Goal: Task Accomplishment & Management: Manage account settings

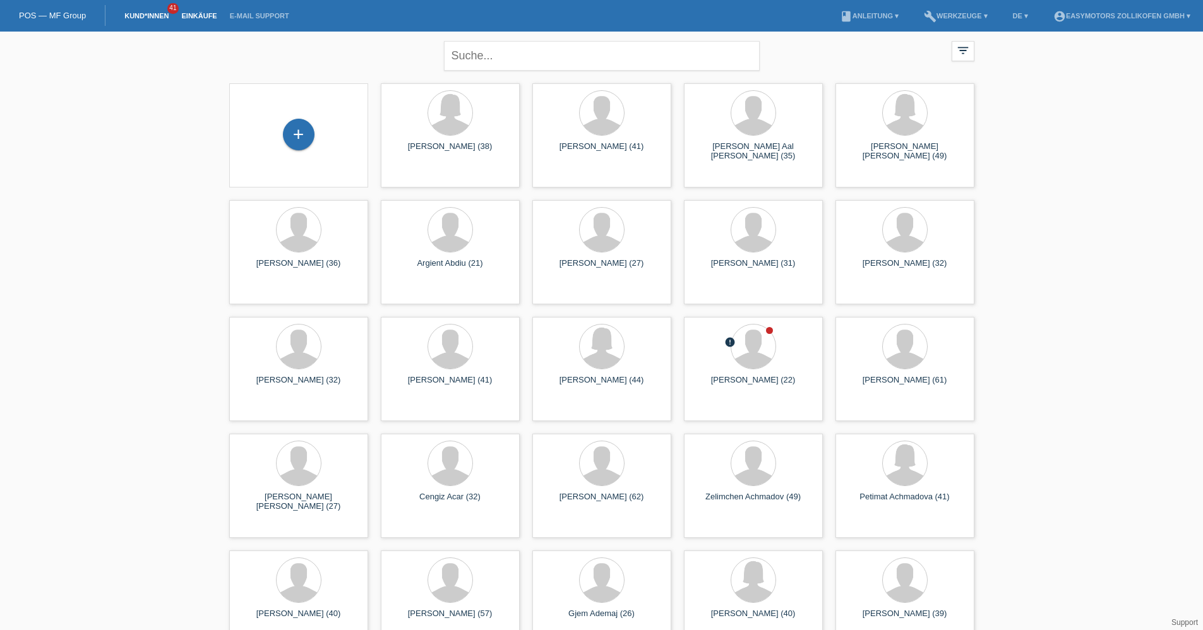
click at [193, 13] on link "Einkäufe" at bounding box center [199, 16] width 48 height 8
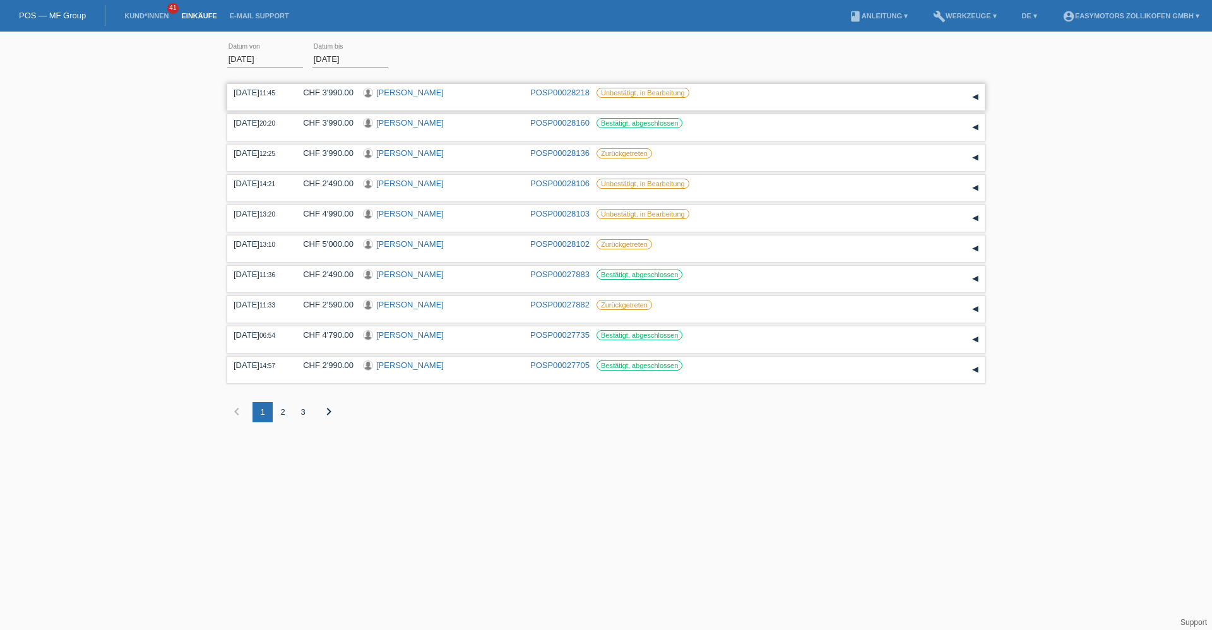
click at [416, 90] on link "[PERSON_NAME]" at bounding box center [410, 92] width 68 height 9
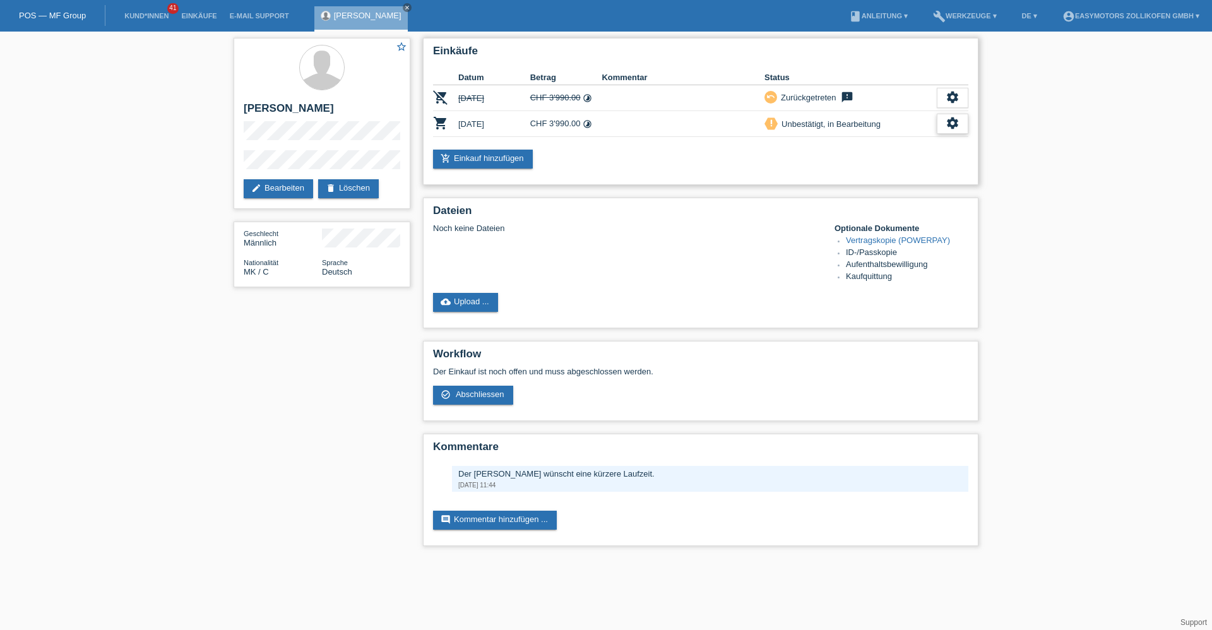
click at [950, 122] on icon "settings" at bounding box center [953, 123] width 14 height 14
click at [852, 202] on span "Vertrag herunterladen" at bounding box center [867, 200] width 83 height 15
click at [946, 123] on icon "settings" at bounding box center [953, 123] width 14 height 14
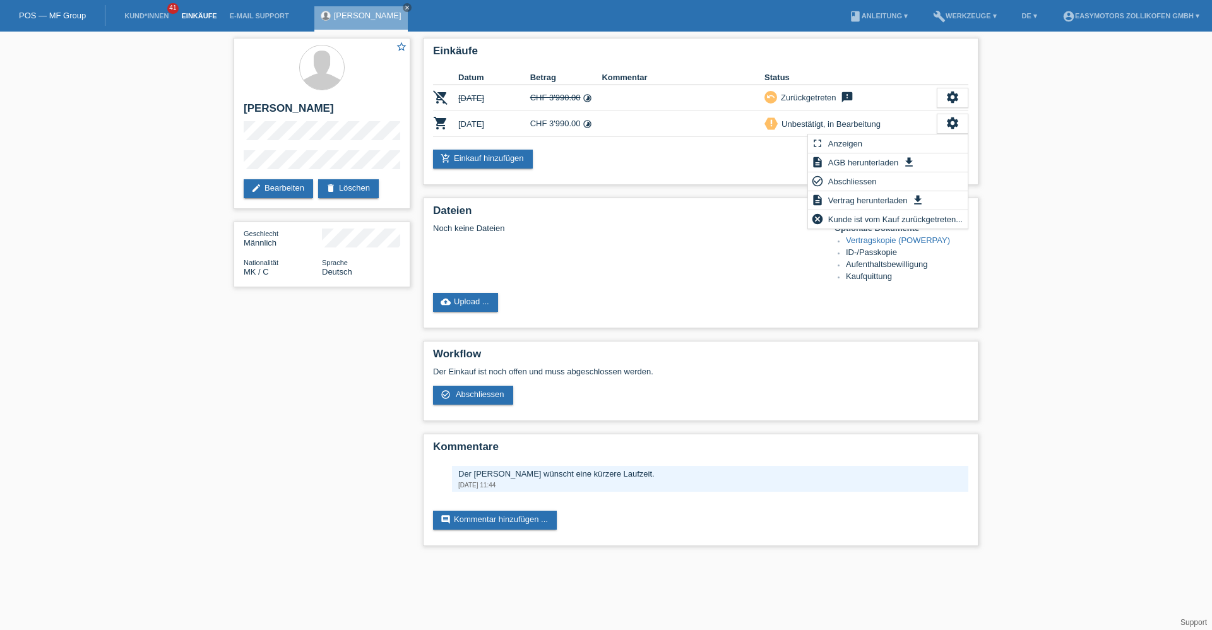
click at [195, 15] on link "Einkäufe" at bounding box center [199, 16] width 48 height 8
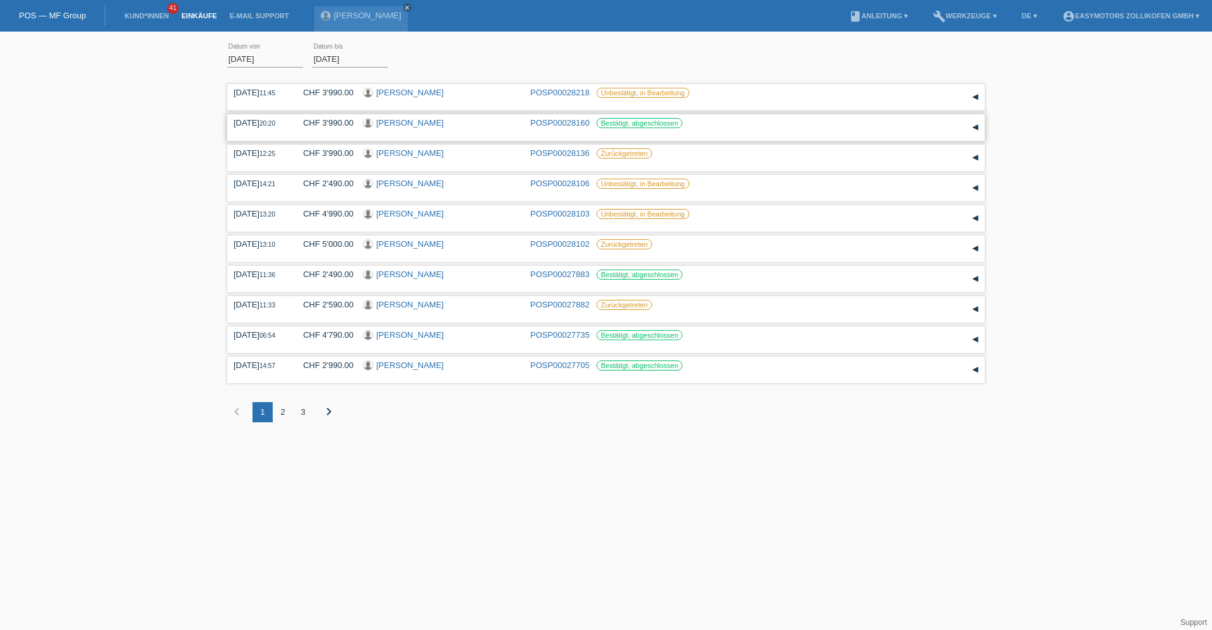
click at [407, 121] on link "[PERSON_NAME]" at bounding box center [410, 122] width 68 height 9
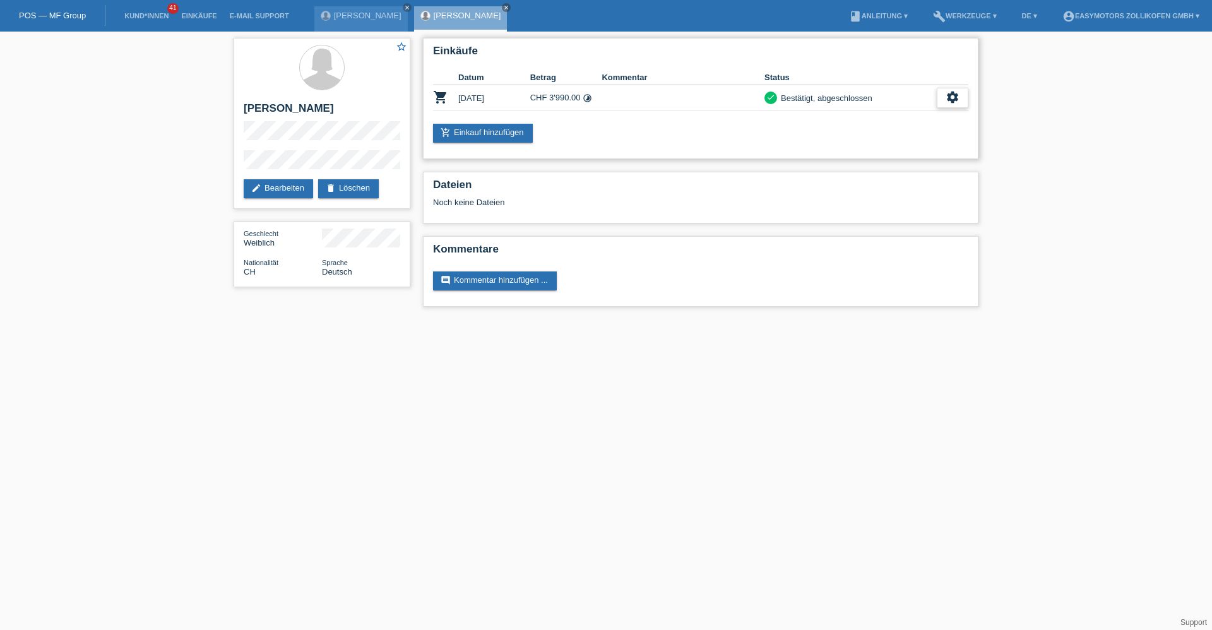
click at [959, 100] on icon "settings" at bounding box center [953, 97] width 14 height 14
click at [924, 158] on span "Vertrag herunterladen" at bounding box center [903, 155] width 83 height 15
click at [377, 17] on link "[PERSON_NAME]" at bounding box center [368, 15] width 68 height 9
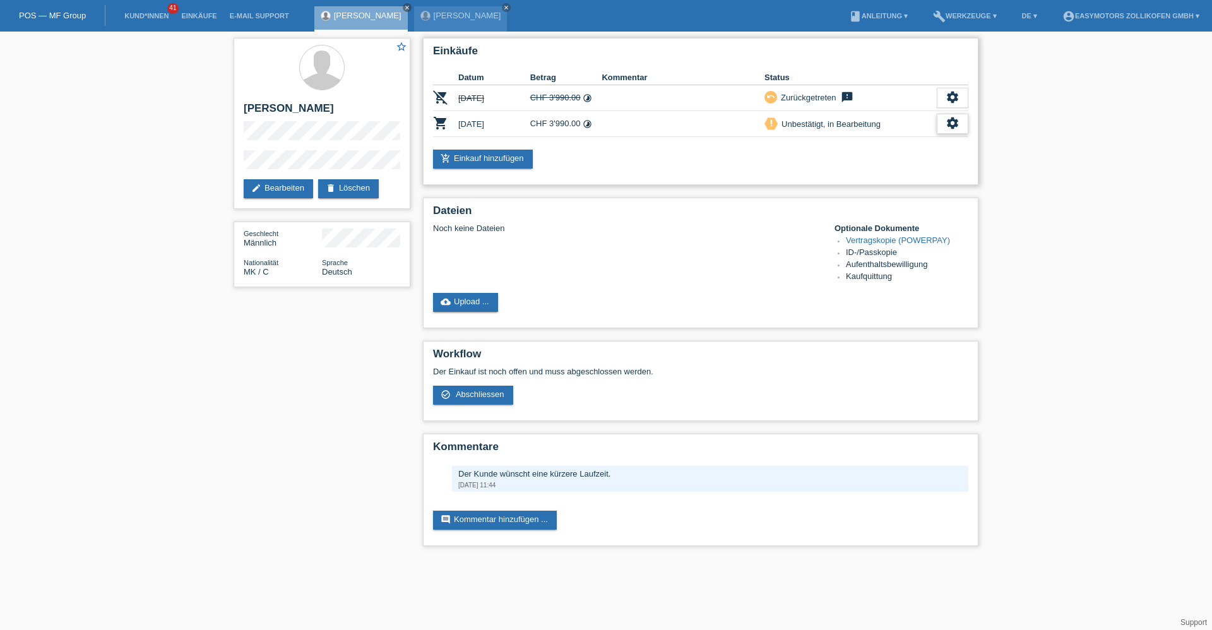
click at [948, 125] on icon "settings" at bounding box center [953, 123] width 14 height 14
click at [874, 182] on span "Abschliessen" at bounding box center [852, 181] width 52 height 15
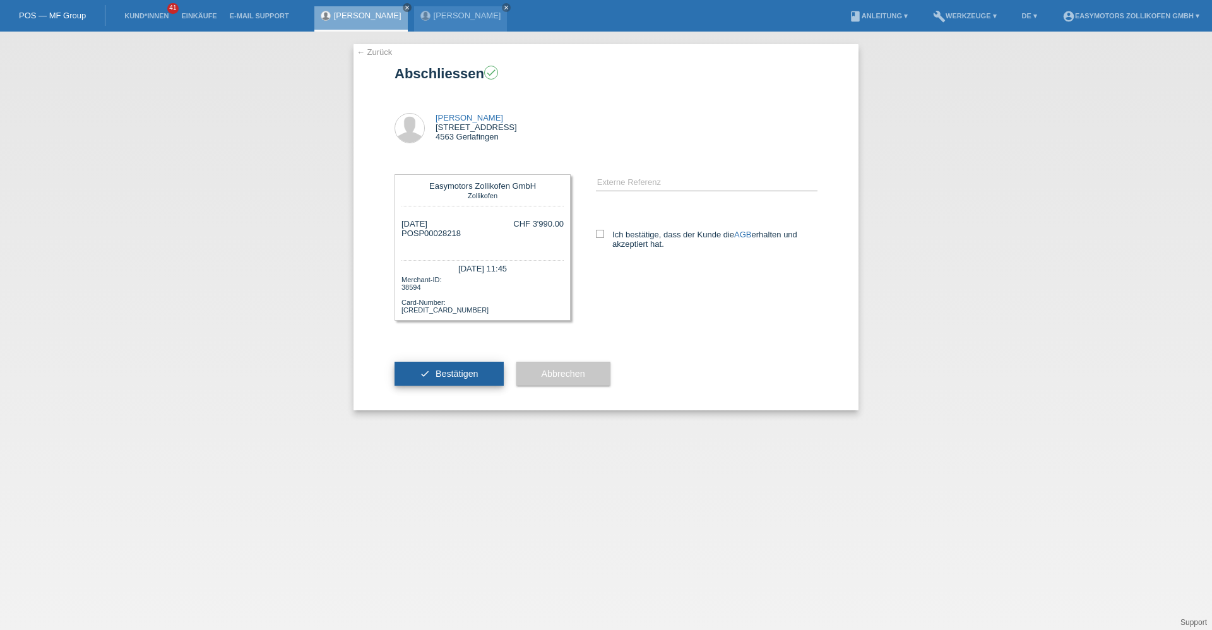
click at [494, 370] on button "check Bestätigen" at bounding box center [449, 374] width 109 height 24
click at [622, 237] on label "Ich bestätige, dass der Kunde die AGB erhalten und akzeptiert hat." at bounding box center [707, 239] width 222 height 19
click at [604, 237] on input "Ich bestätige, dass der Kunde die AGB erhalten und akzeptiert hat." at bounding box center [600, 234] width 8 height 8
checkbox input "true"
click at [436, 386] on div "check Bestätigen" at bounding box center [449, 373] width 109 height 73
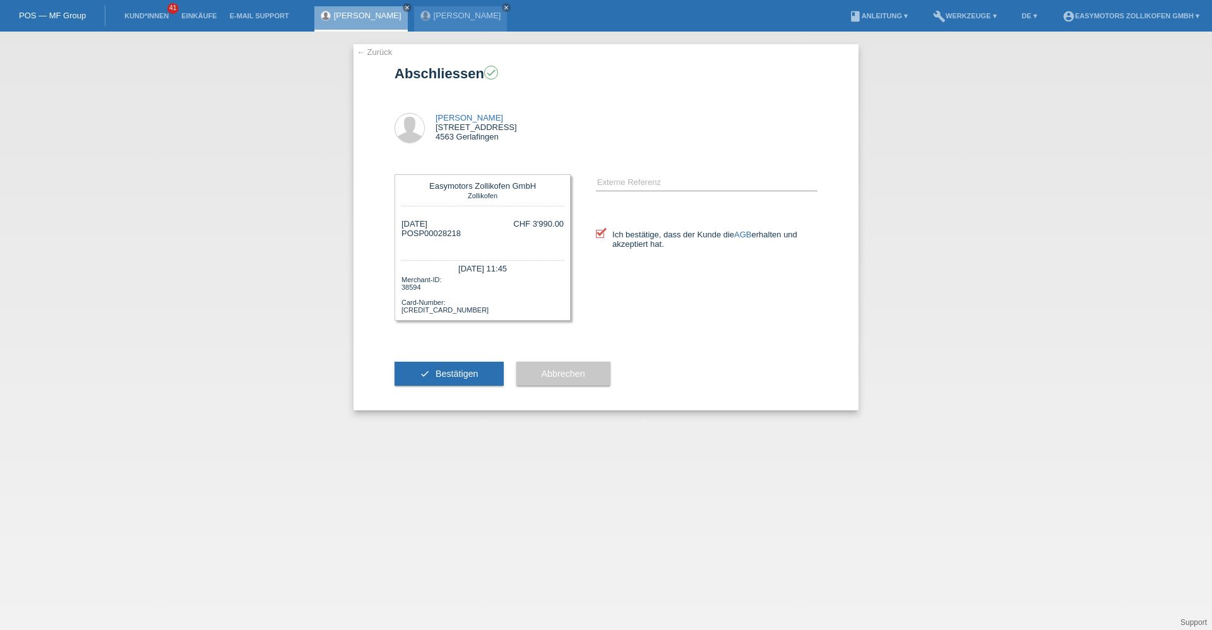
click at [436, 384] on button "check Bestätigen" at bounding box center [449, 374] width 109 height 24
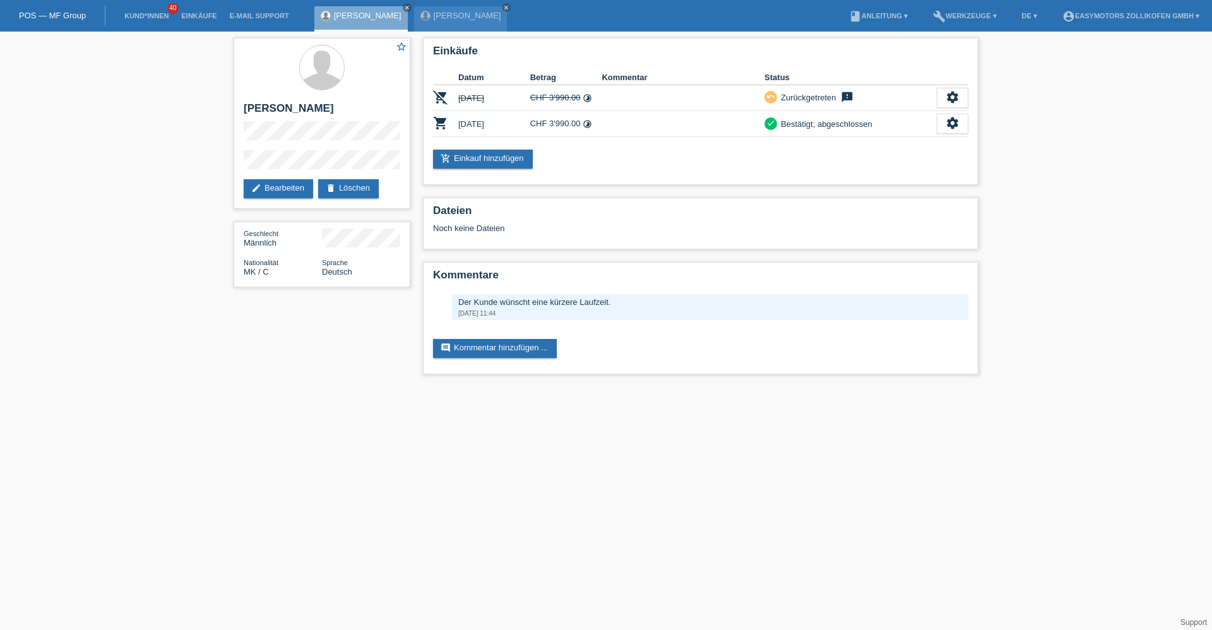
click at [217, 9] on li "Einkäufe" at bounding box center [199, 16] width 48 height 32
click at [216, 9] on li "Einkäufe" at bounding box center [199, 16] width 48 height 32
click at [209, 15] on link "Einkäufe" at bounding box center [199, 16] width 48 height 8
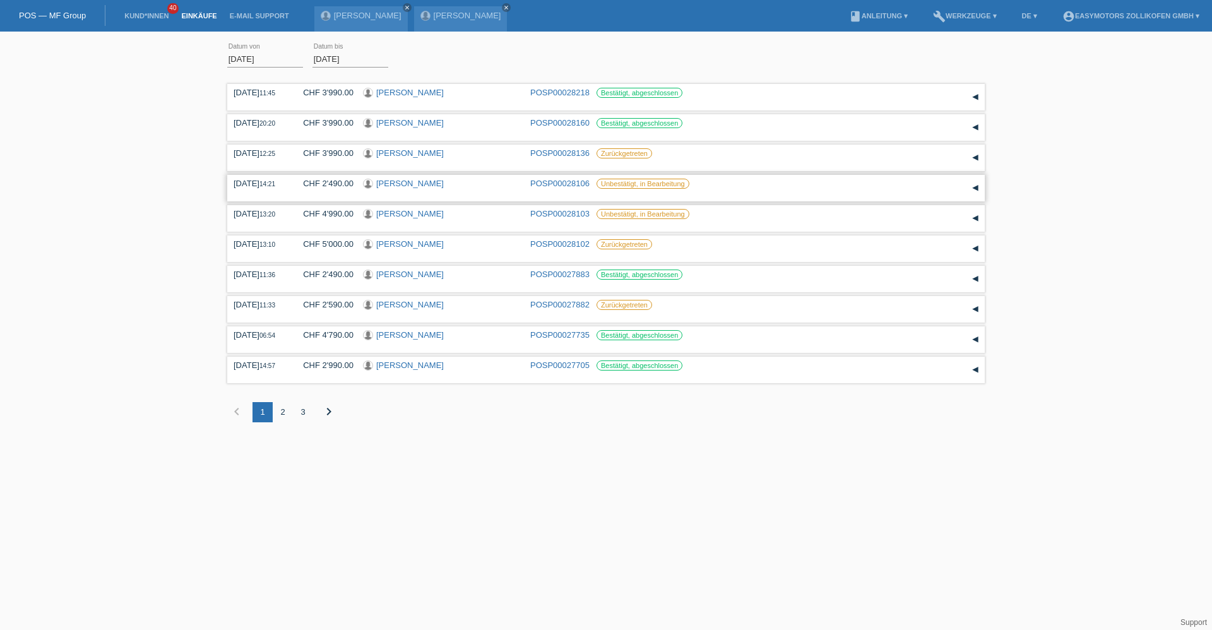
click at [417, 183] on link "Chen Maman" at bounding box center [410, 183] width 68 height 9
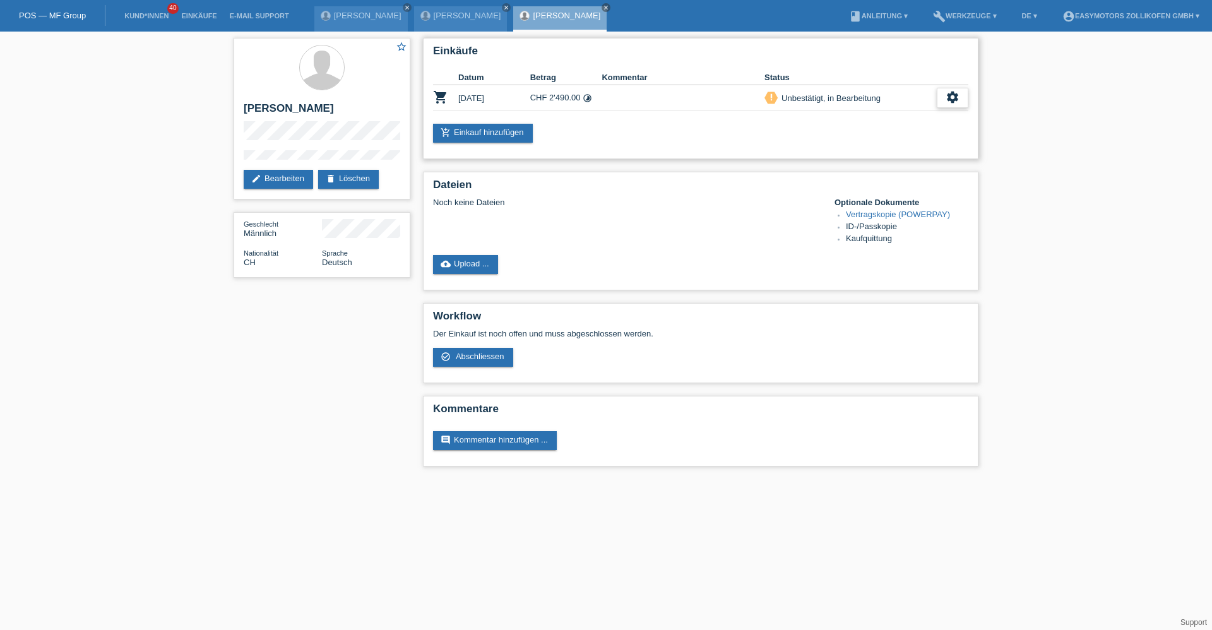
click at [940, 101] on div "settings" at bounding box center [953, 98] width 32 height 20
click at [841, 153] on span "Abschliessen" at bounding box center [852, 155] width 52 height 15
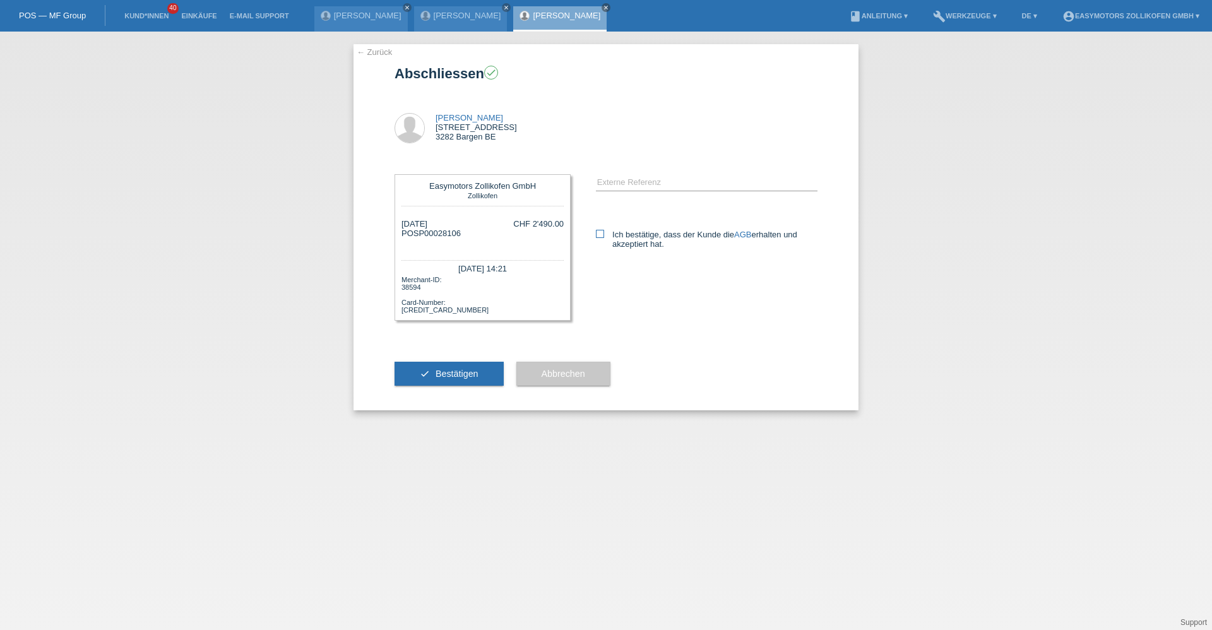
click at [603, 233] on icon at bounding box center [600, 234] width 8 height 8
click at [603, 233] on input "Ich bestätige, dass der Kunde die AGB erhalten und akzeptiert hat." at bounding box center [600, 234] width 8 height 8
checkbox input "true"
click at [482, 367] on button "check Bestätigen" at bounding box center [449, 374] width 109 height 24
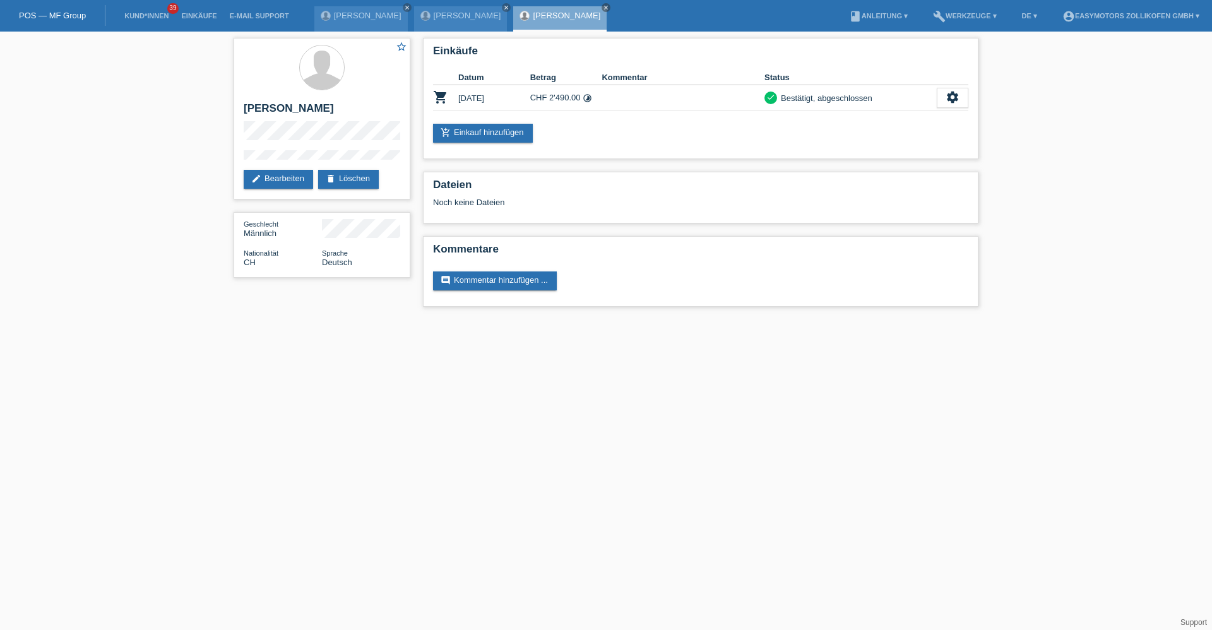
click at [193, 11] on li "Einkäufe" at bounding box center [199, 16] width 48 height 32
click at [193, 13] on link "Einkäufe" at bounding box center [199, 16] width 48 height 8
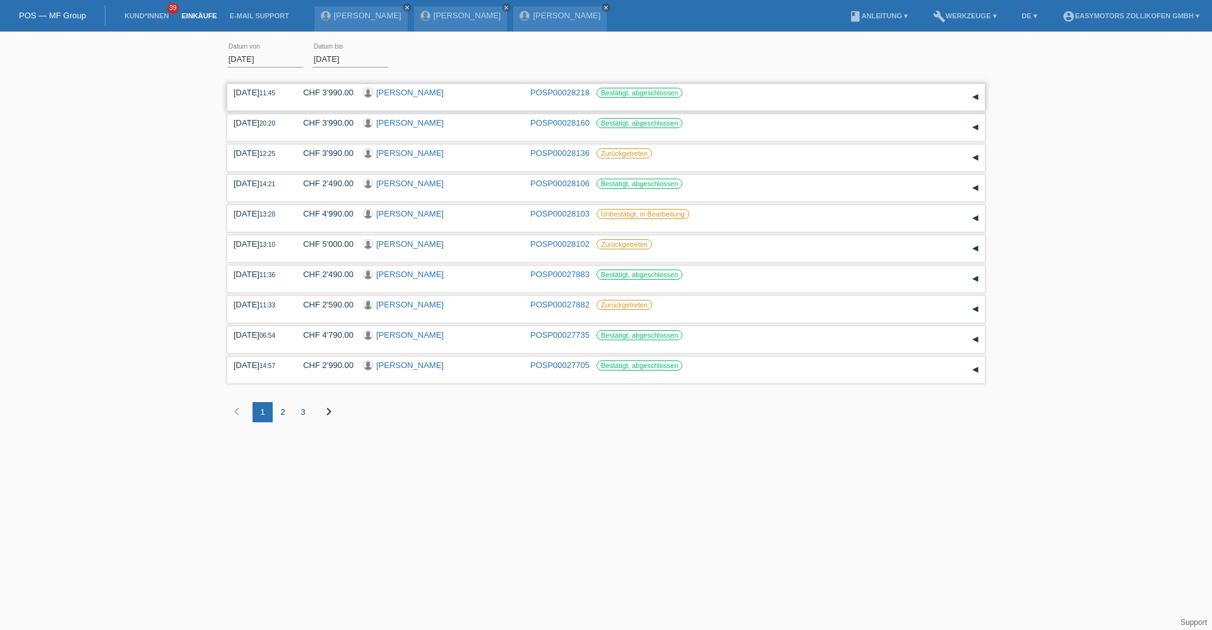
click at [403, 93] on link "[PERSON_NAME]" at bounding box center [410, 92] width 68 height 9
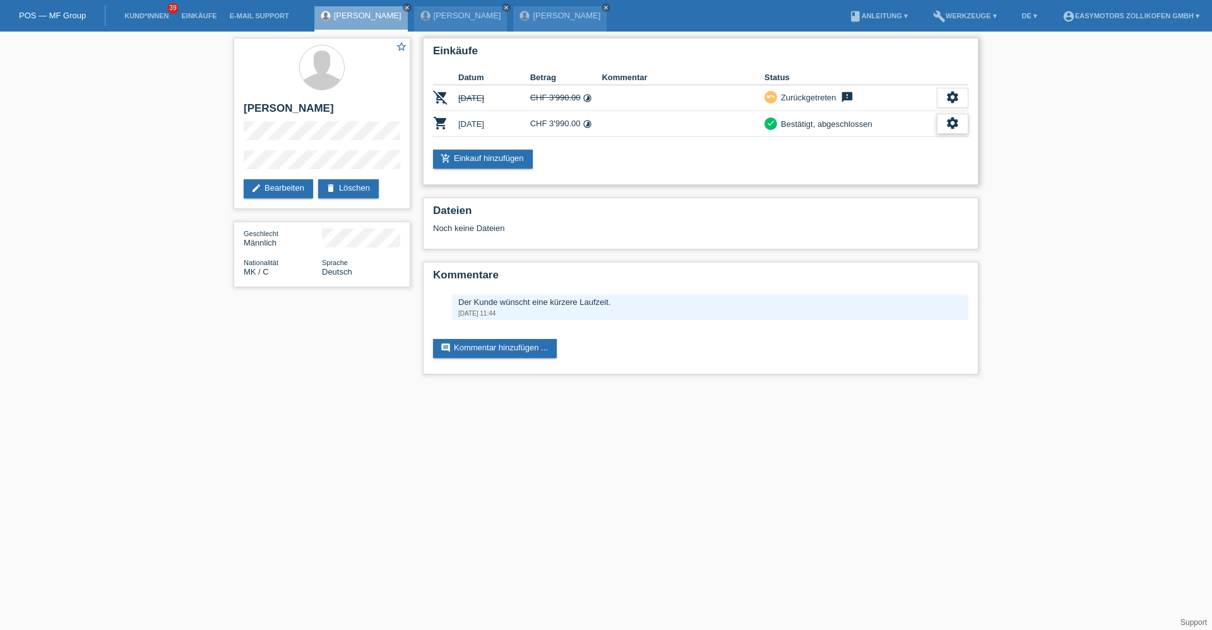
click at [956, 131] on div "settings" at bounding box center [953, 124] width 32 height 20
click at [942, 127] on div "settings" at bounding box center [953, 124] width 32 height 20
click at [958, 124] on icon "settings" at bounding box center [953, 123] width 14 height 14
click at [912, 188] on span "Vertrag herunterladen" at bounding box center [903, 181] width 83 height 15
click at [583, 13] on link "[PERSON_NAME]" at bounding box center [567, 15] width 68 height 9
